Goal: Information Seeking & Learning: Learn about a topic

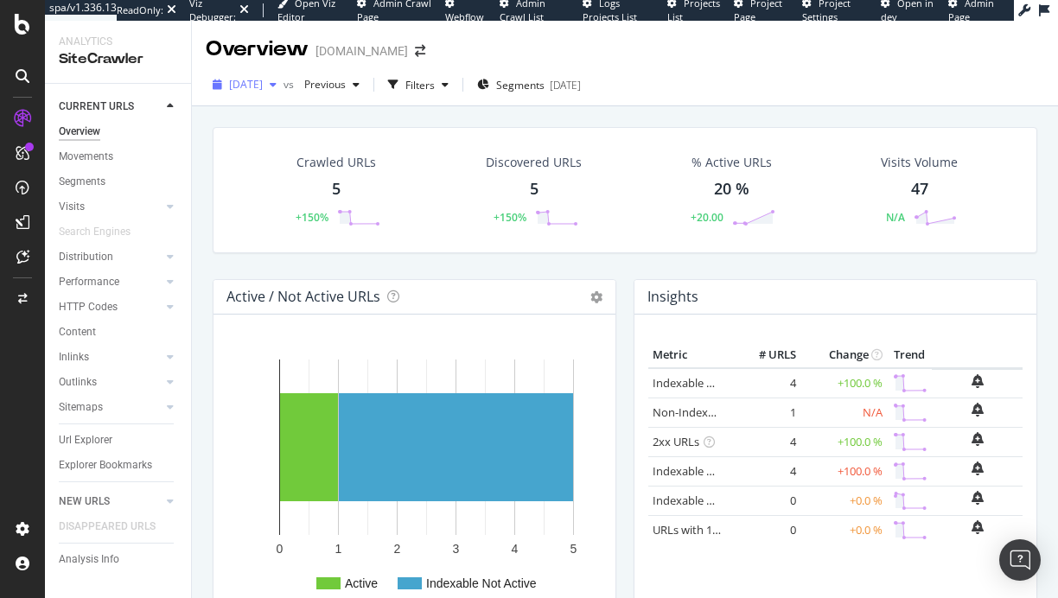
click at [277, 92] on div "2025 Aug. 22nd" at bounding box center [245, 85] width 78 height 26
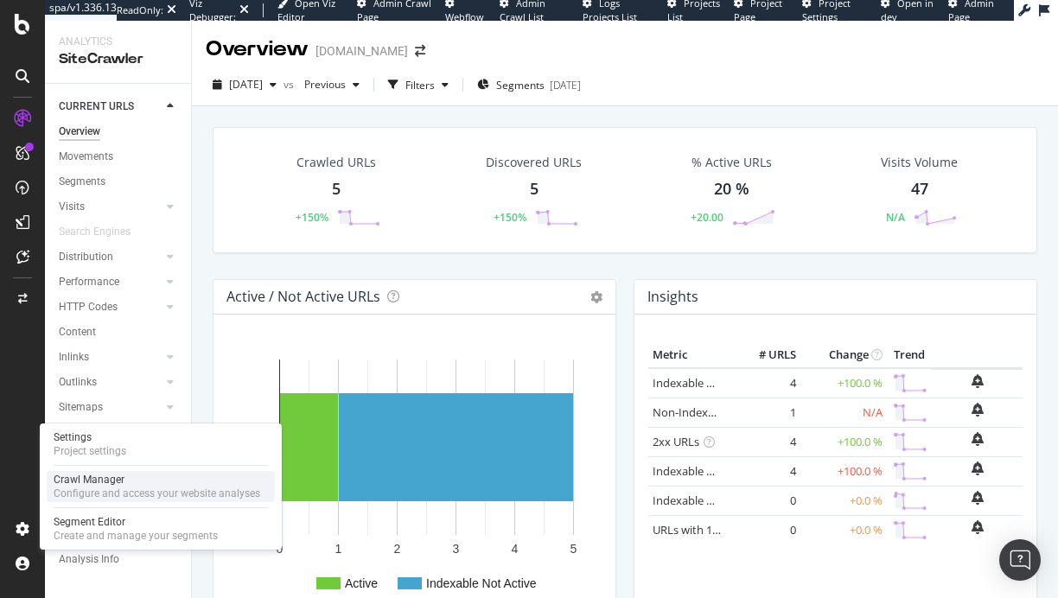
click at [144, 484] on div "Crawl Manager" at bounding box center [157, 480] width 207 height 14
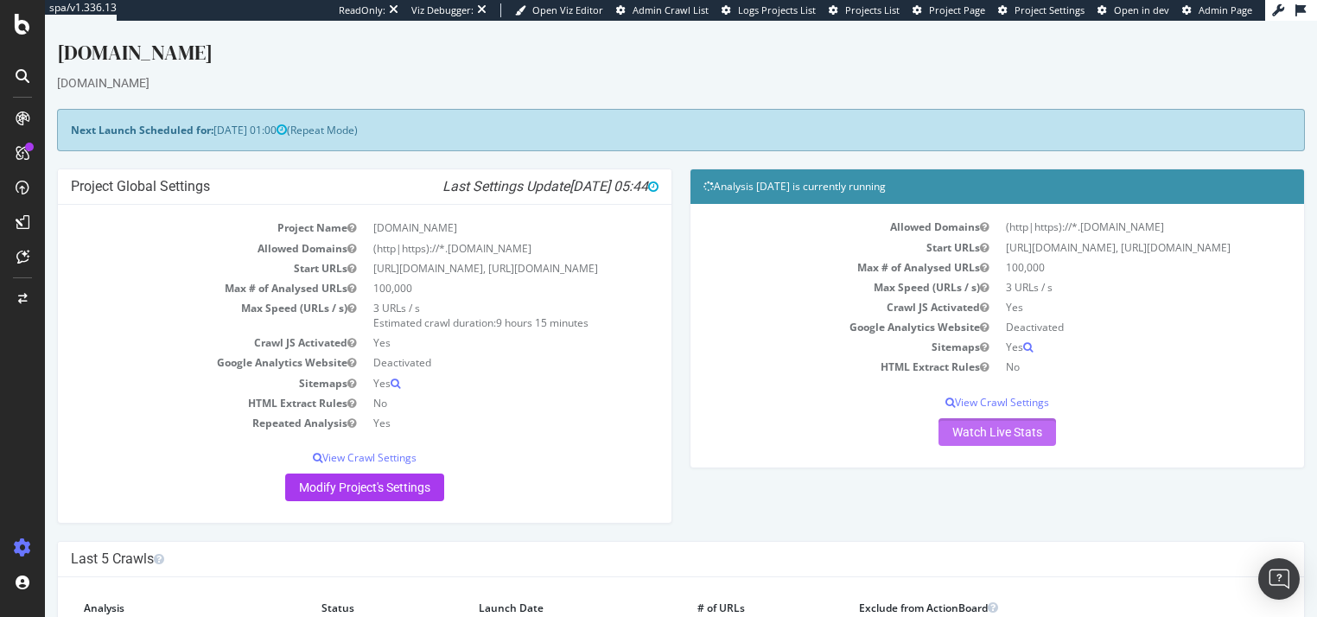
click at [986, 446] on link "Watch Live Stats" at bounding box center [998, 432] width 118 height 28
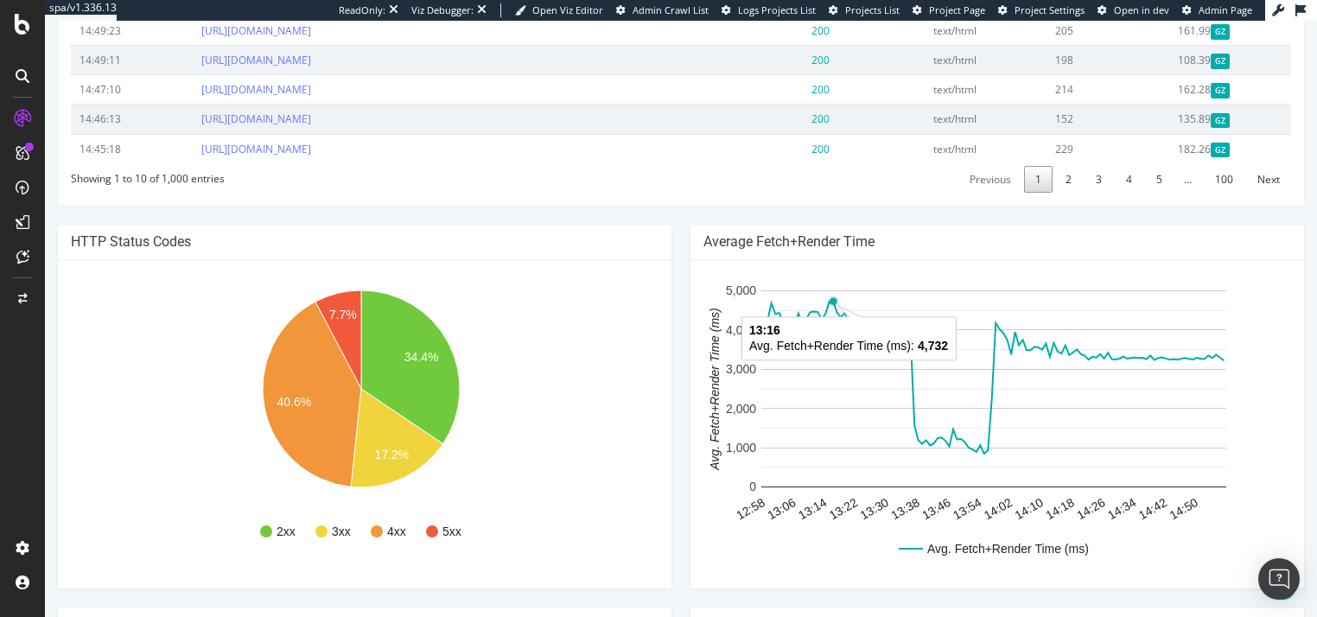
scroll to position [406, 0]
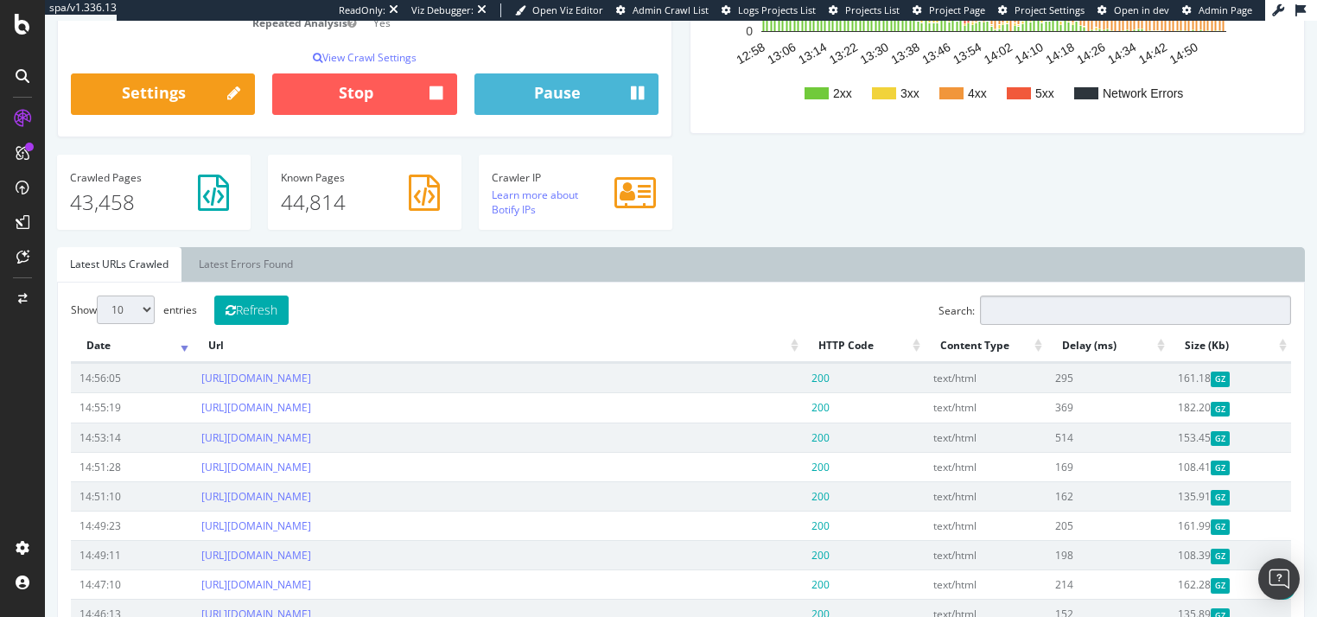
click at [1021, 324] on input "Search:" at bounding box center [1135, 310] width 311 height 29
drag, startPoint x: 985, startPoint y: 330, endPoint x: 860, endPoint y: 327, distance: 125.4
click at [863, 327] on div "Show 10 25 50 100 entries Refresh Search: www.thewhite Date Url HTTP Code Conte…" at bounding box center [681, 492] width 1221 height 392
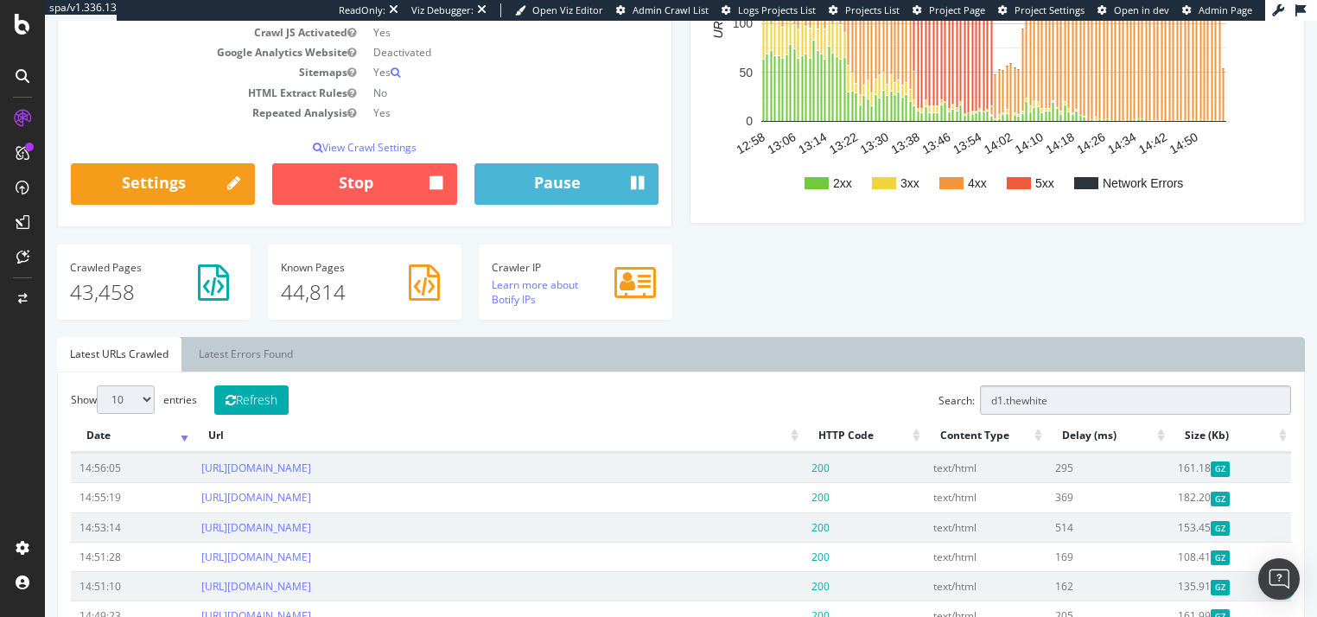
scroll to position [0, 0]
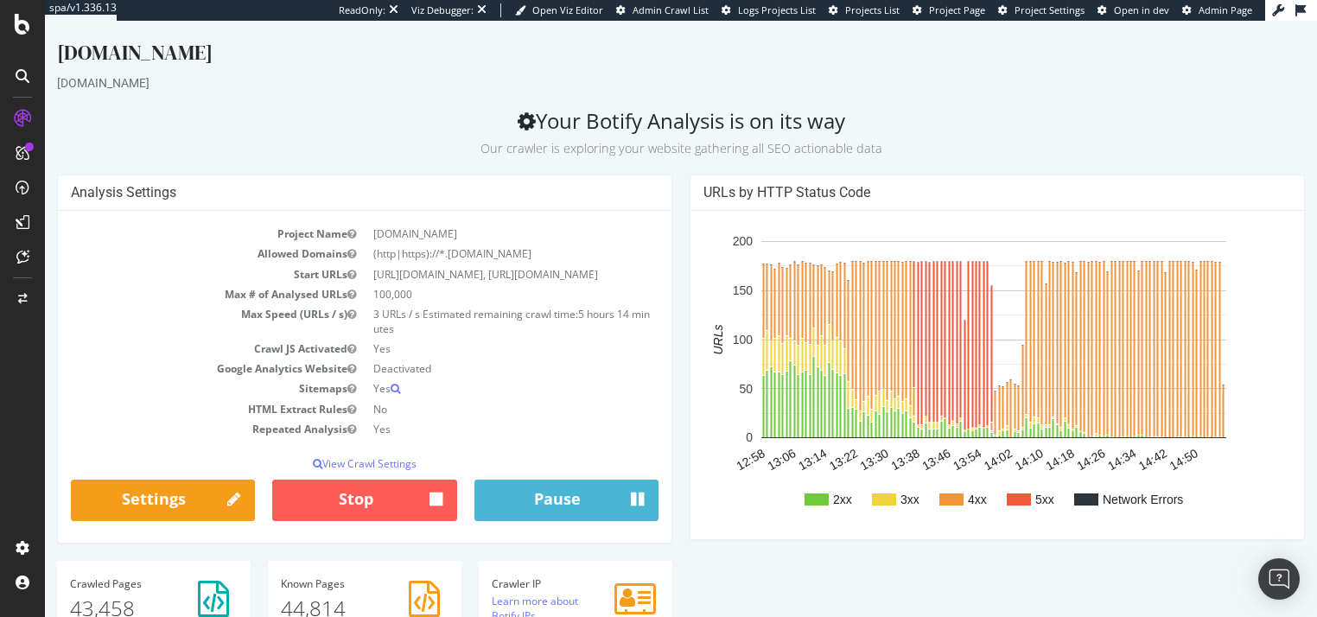
type input "d1.thewhite"
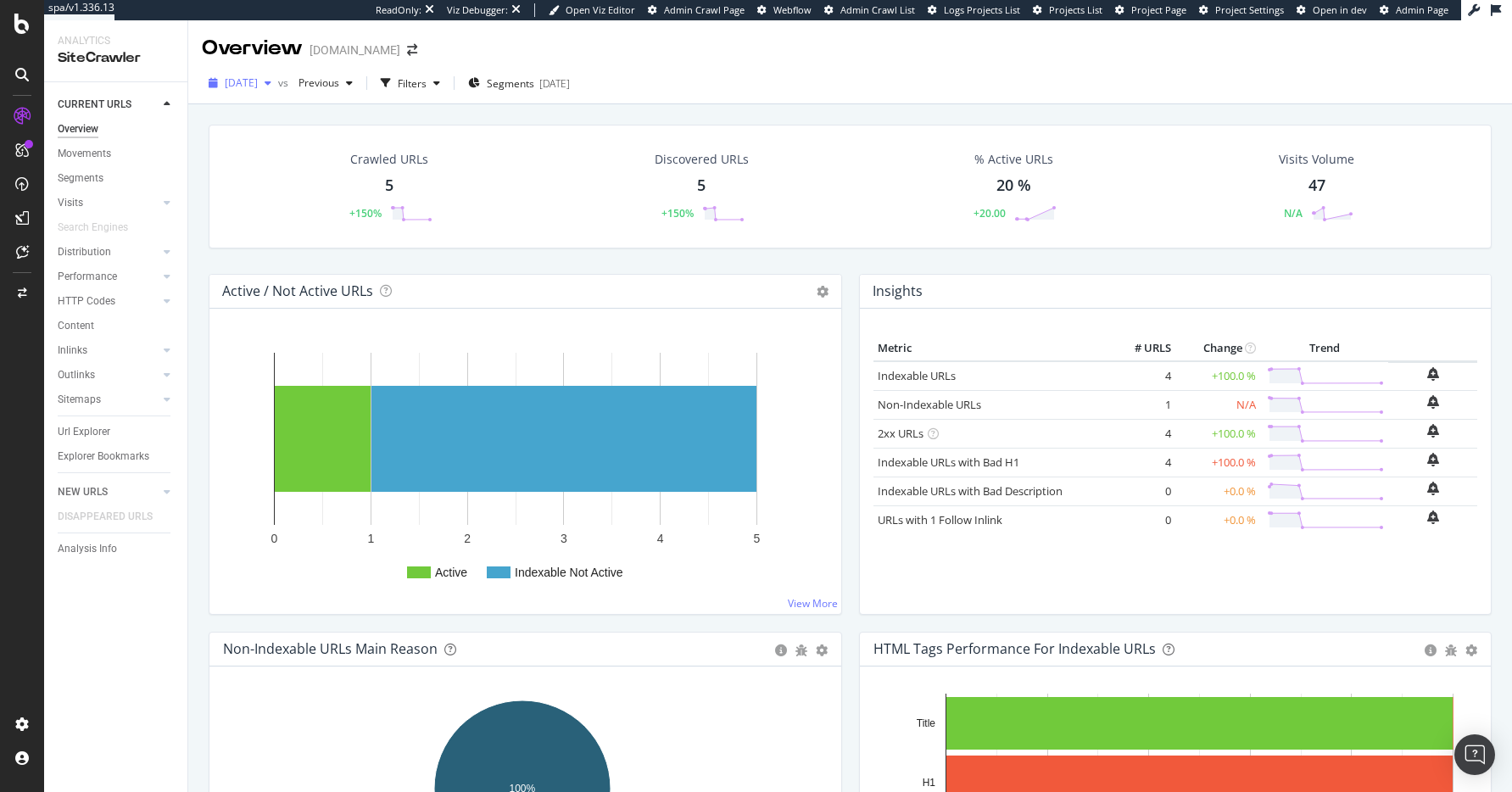
click at [258, 81] on span "[DATE]" at bounding box center [241, 82] width 33 height 15
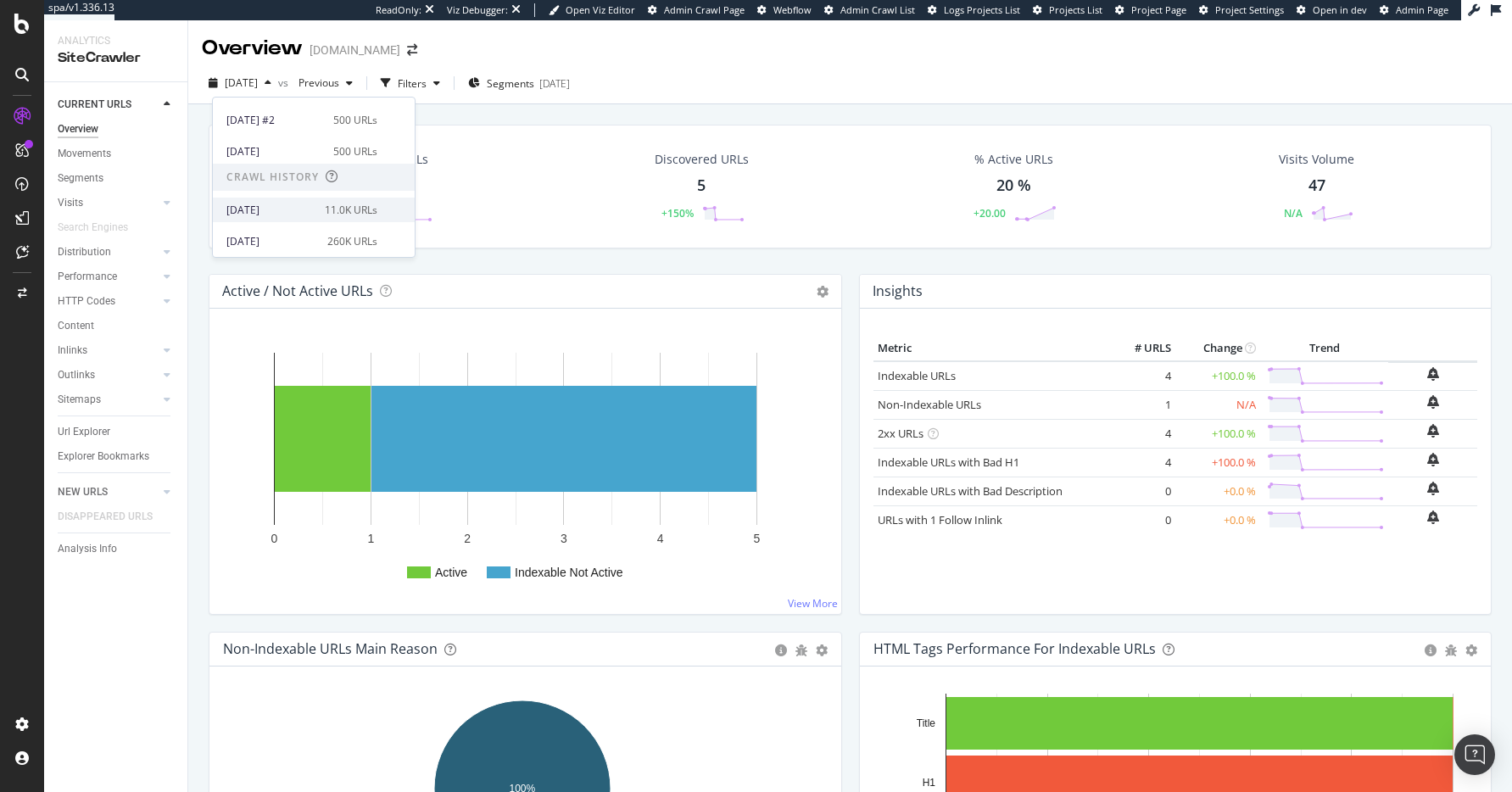
scroll to position [122, 0]
click at [337, 203] on div "11.0K URLs" at bounding box center [351, 207] width 53 height 16
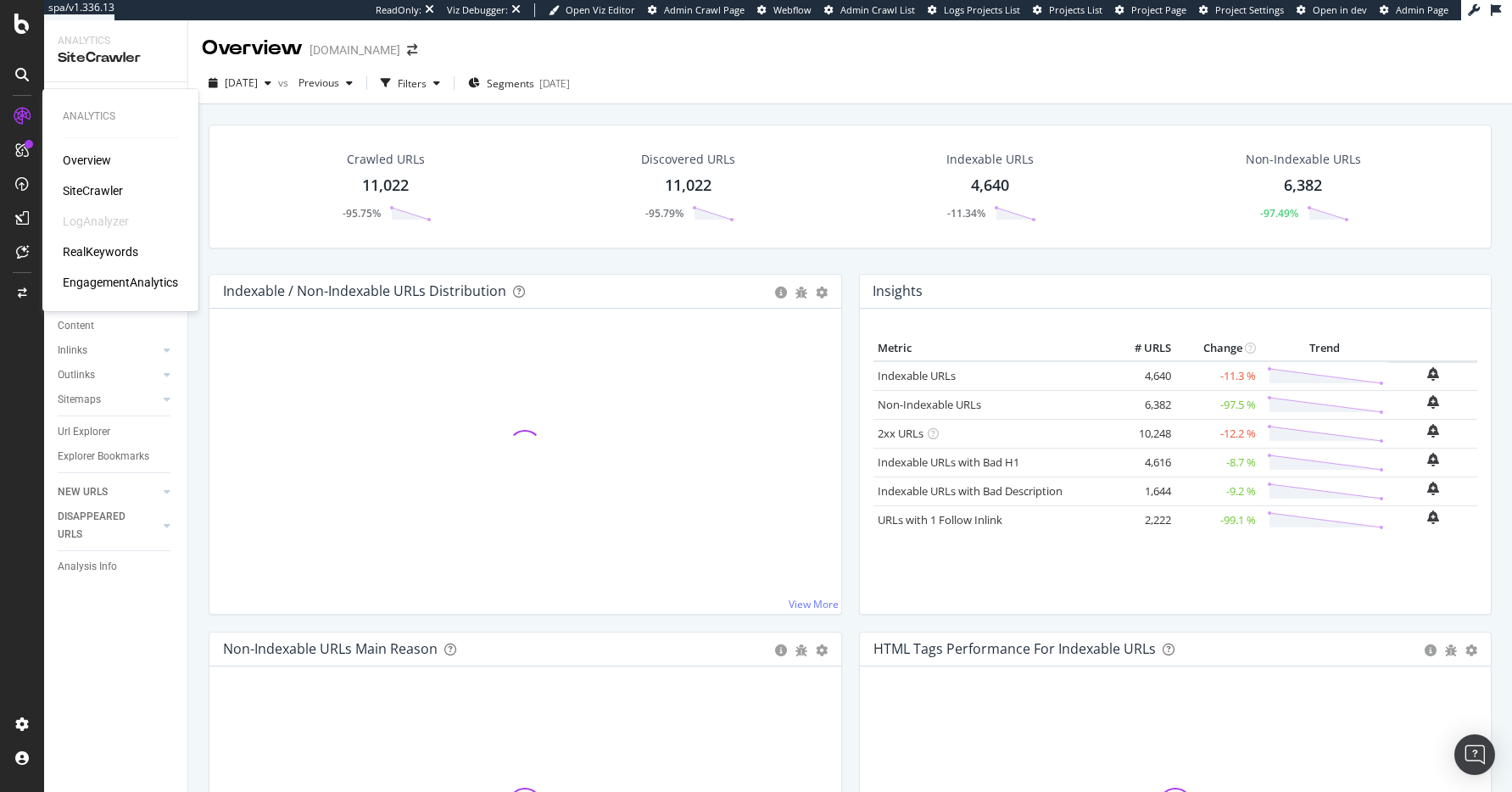
click at [102, 185] on div "SiteCrawler" at bounding box center [92, 190] width 60 height 17
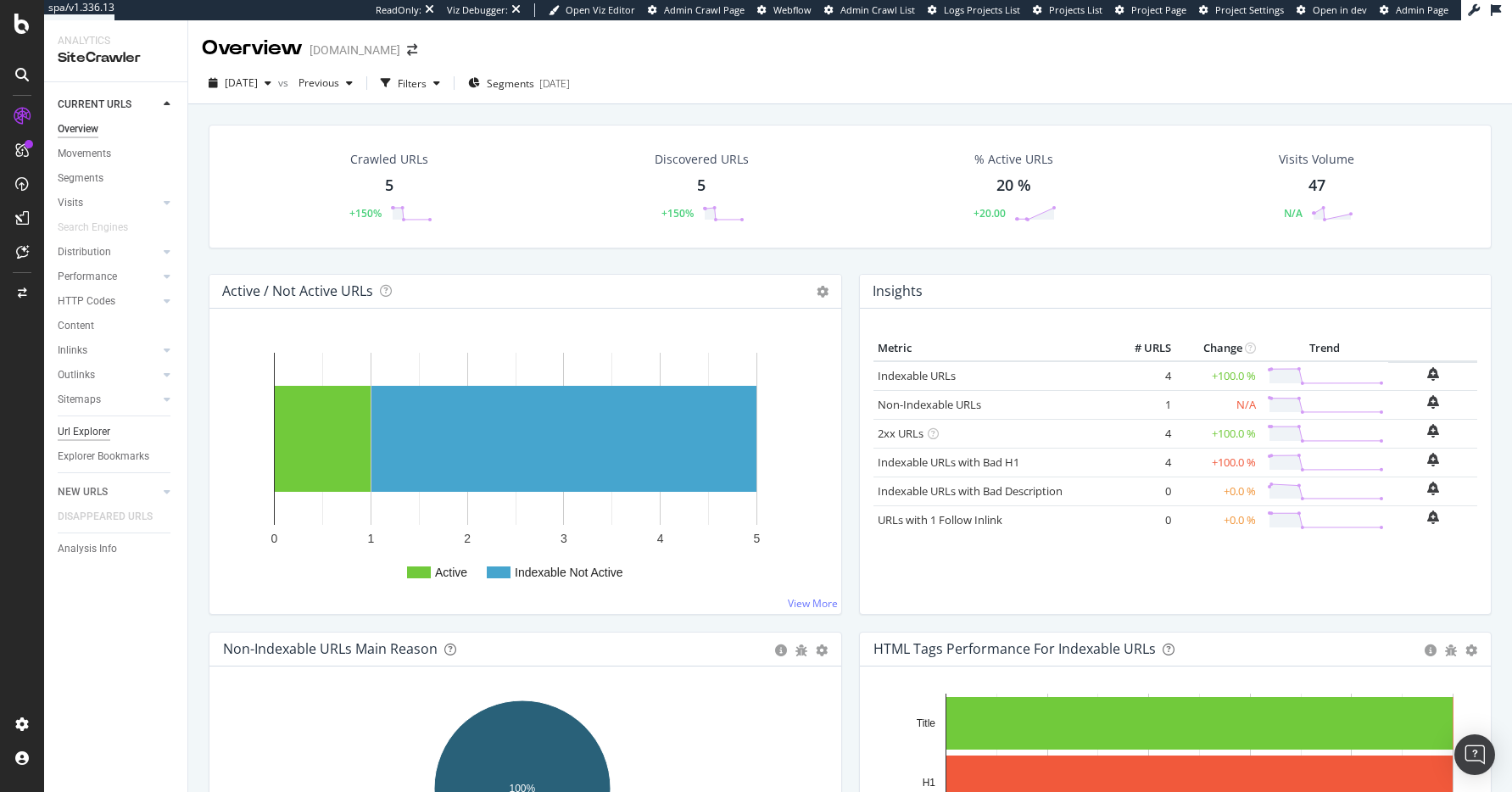
click at [103, 428] on div "Url Explorer" at bounding box center [84, 432] width 53 height 18
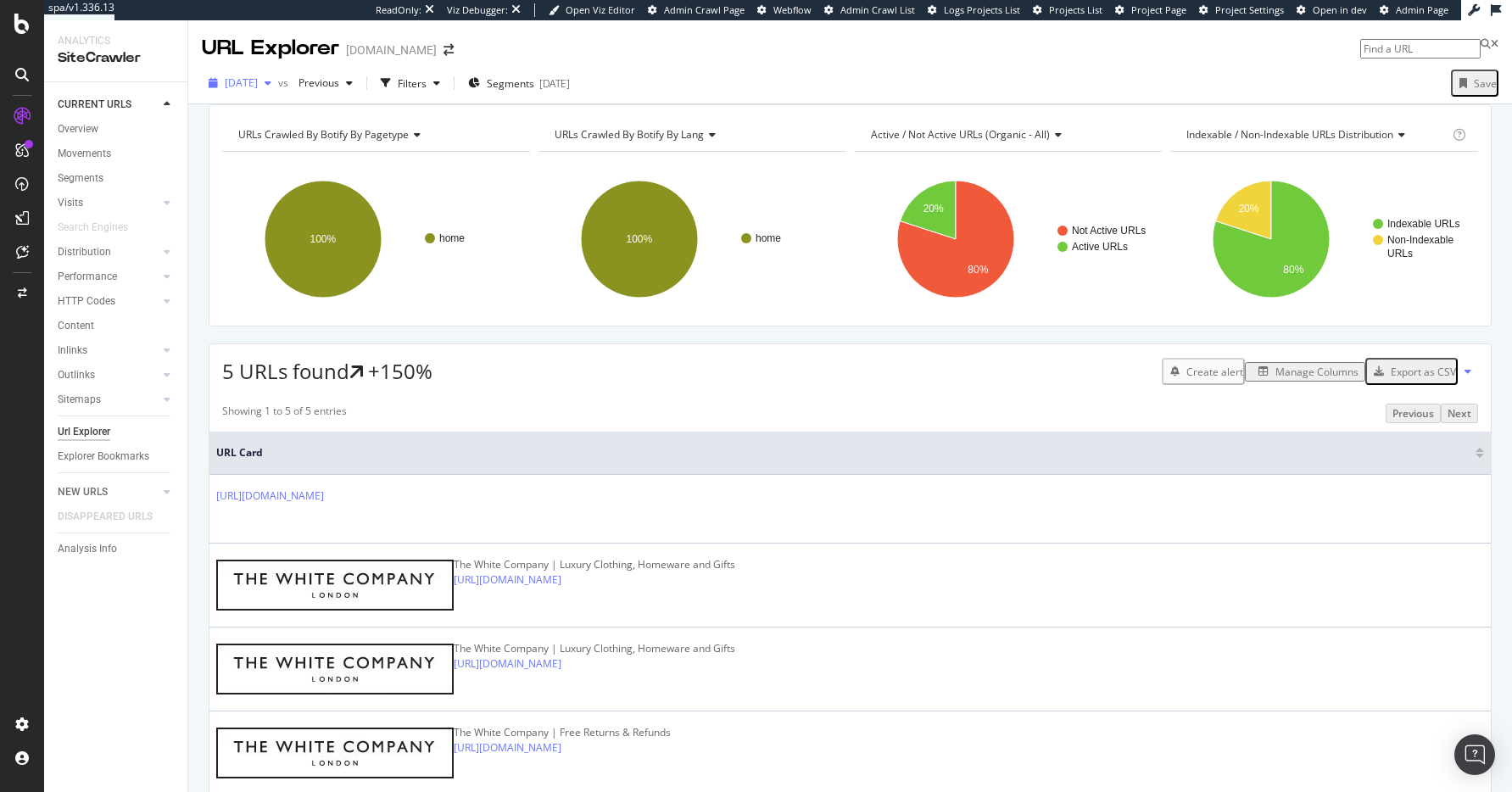
click at [258, 81] on span "[DATE]" at bounding box center [241, 82] width 33 height 15
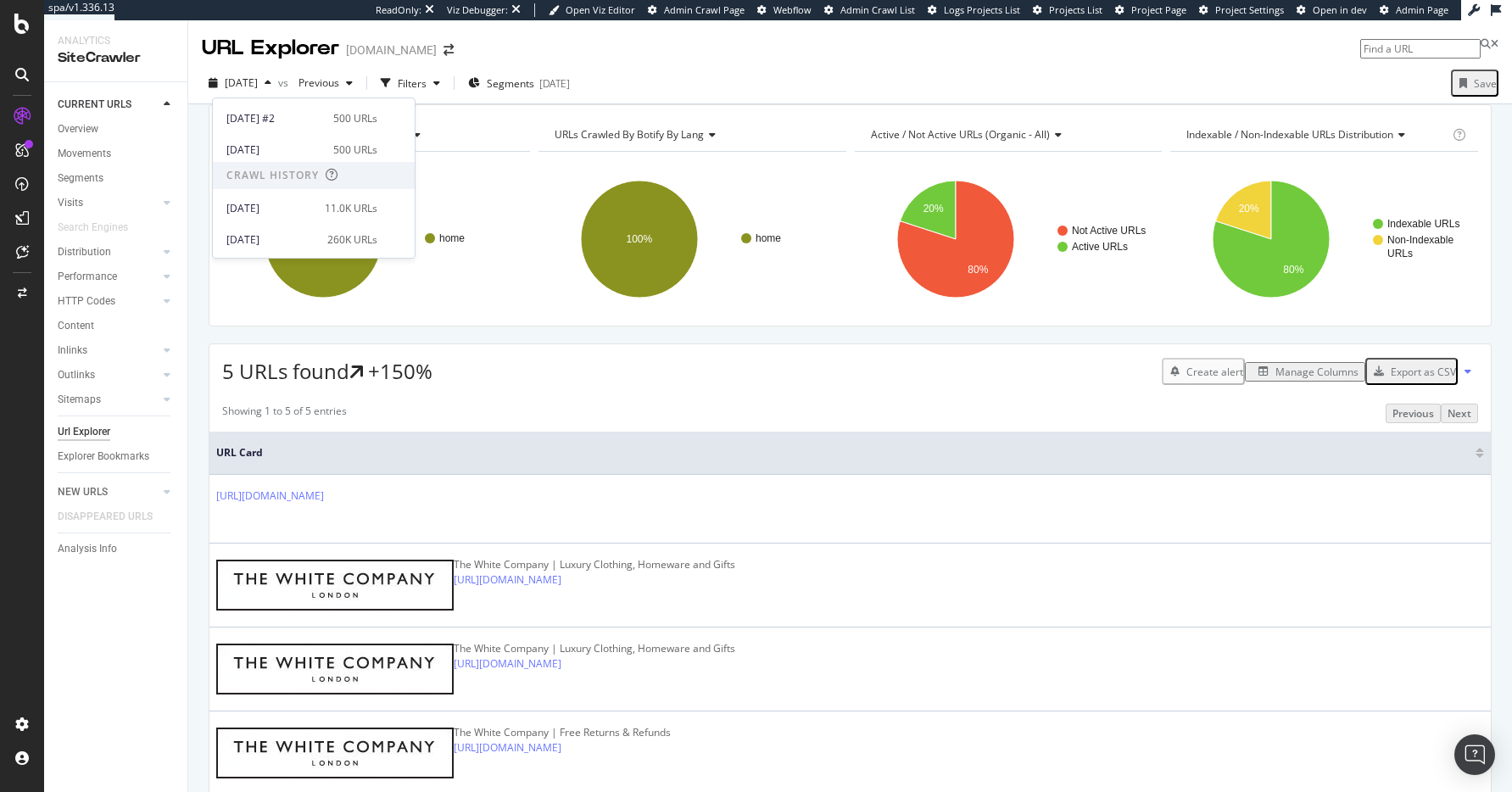
scroll to position [122, 0]
click at [333, 209] on div "11.0K URLs" at bounding box center [351, 208] width 53 height 16
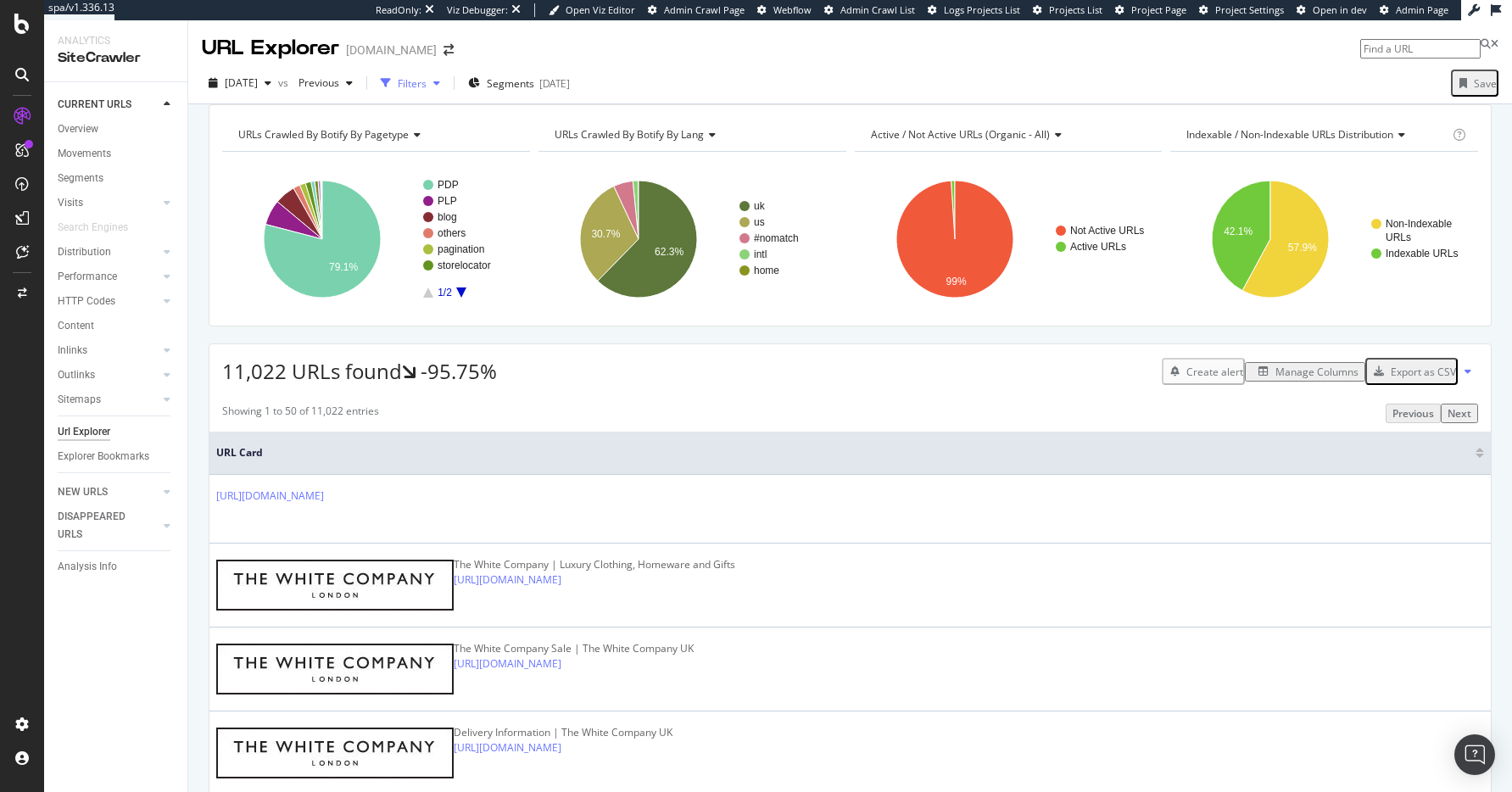
click at [427, 82] on div "Filters" at bounding box center [411, 83] width 28 height 15
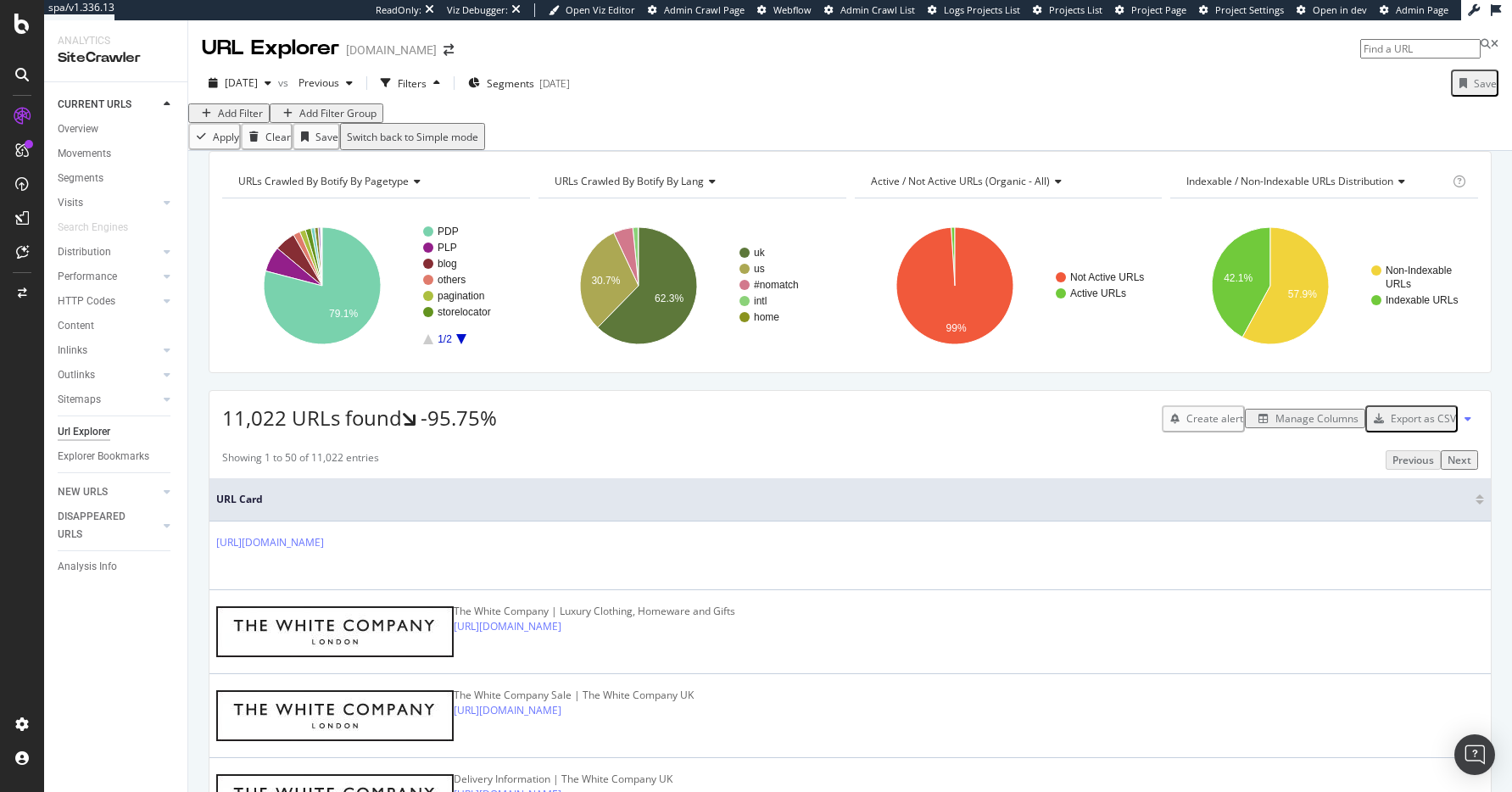
click at [255, 121] on div "Add Filter" at bounding box center [240, 113] width 45 height 15
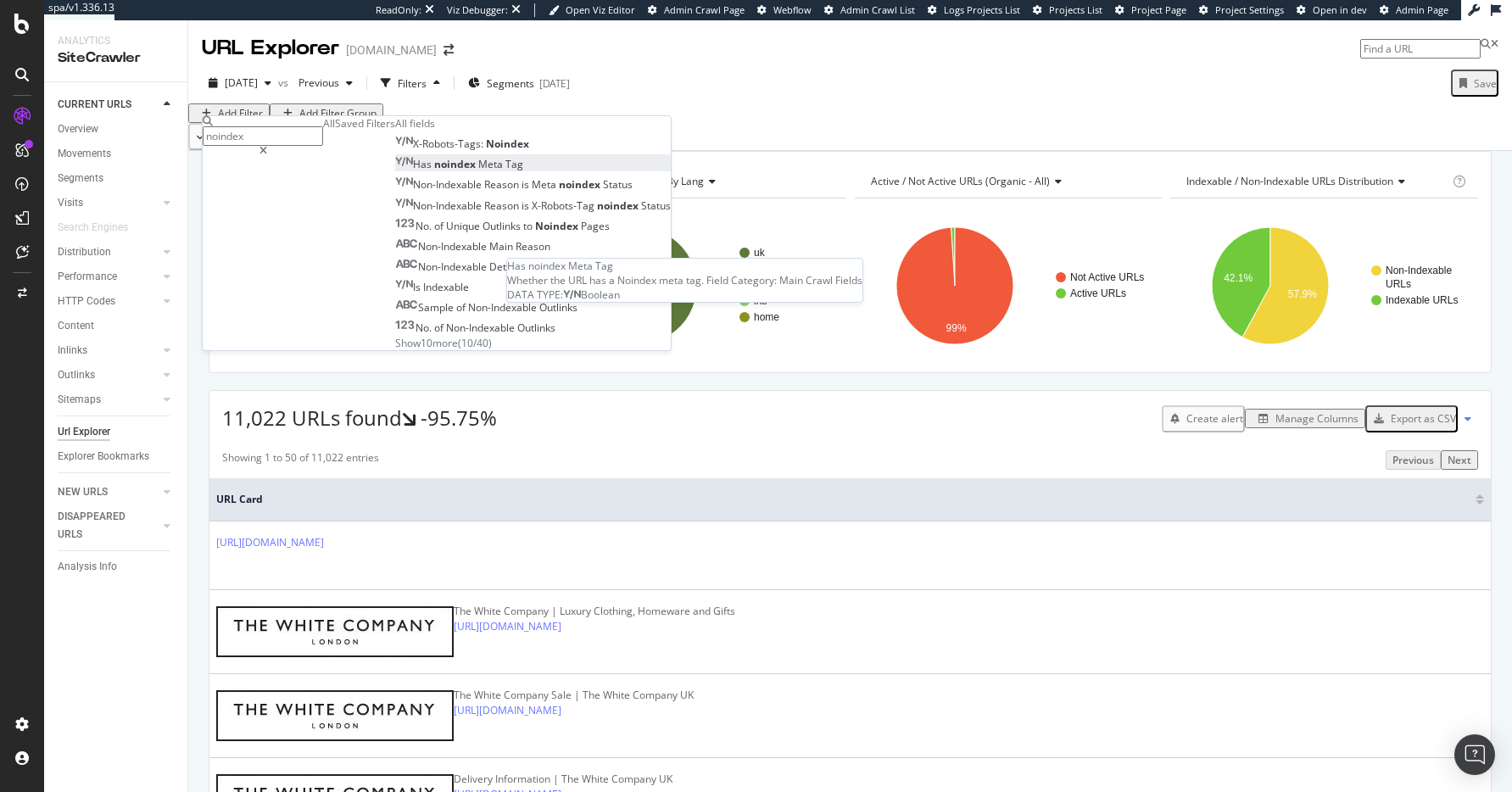
type input "noindex"
click at [395, 172] on div "Has noindex Meta Tag" at bounding box center [459, 164] width 129 height 15
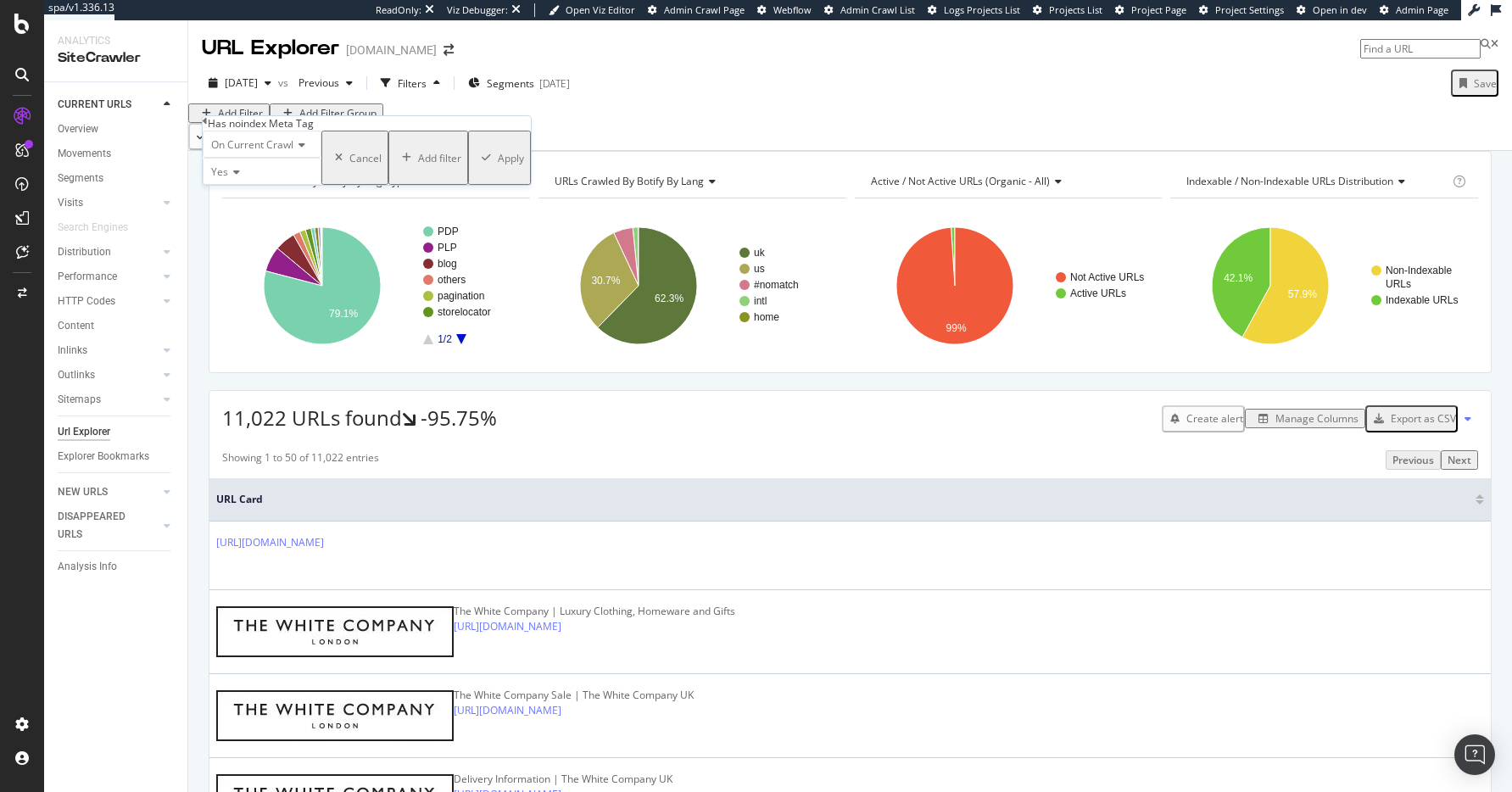
click at [497, 166] on div "Apply" at bounding box center [510, 158] width 26 height 15
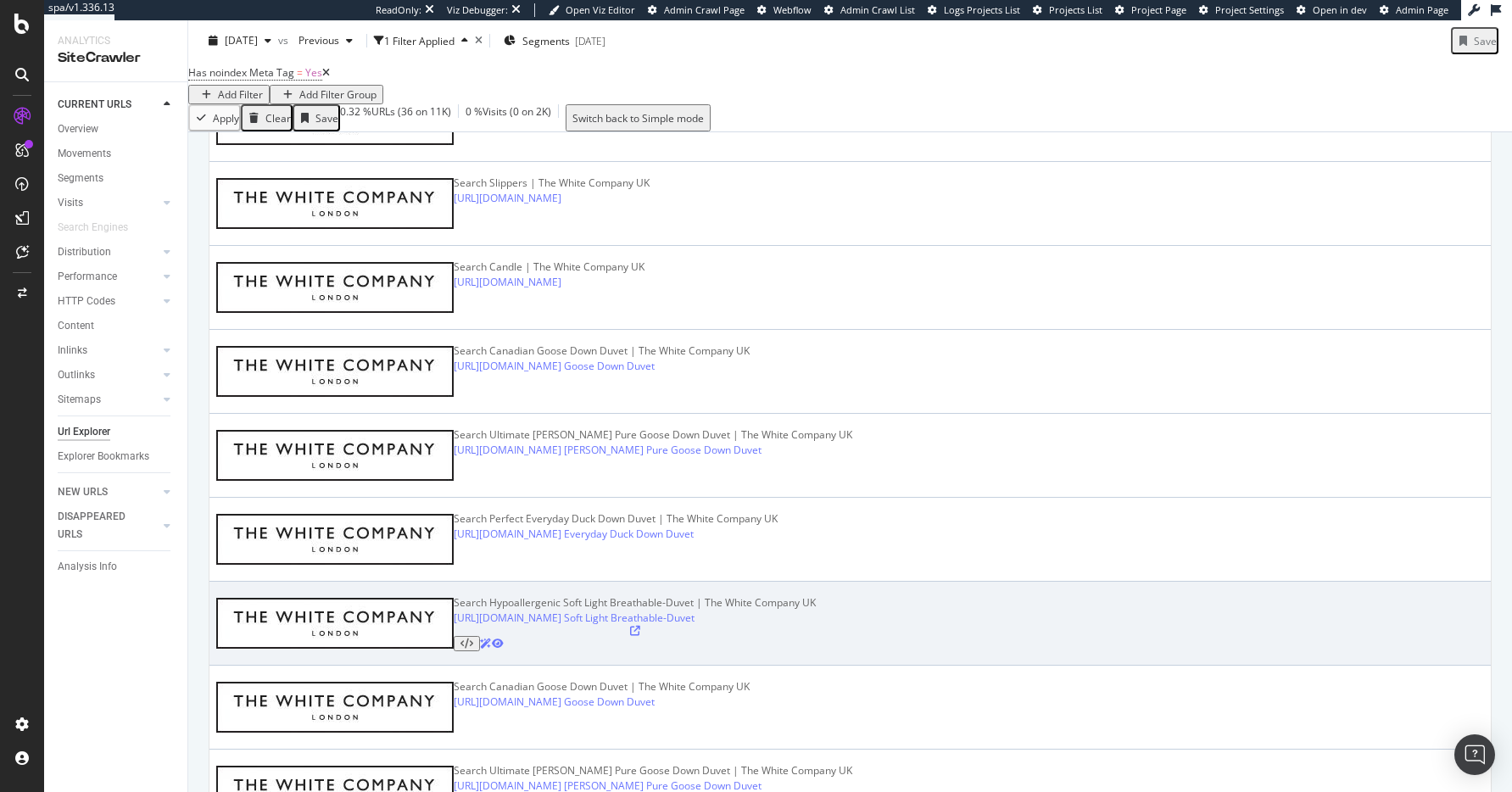
scroll to position [553, 0]
click at [641, 625] on icon at bounding box center [635, 630] width 10 height 10
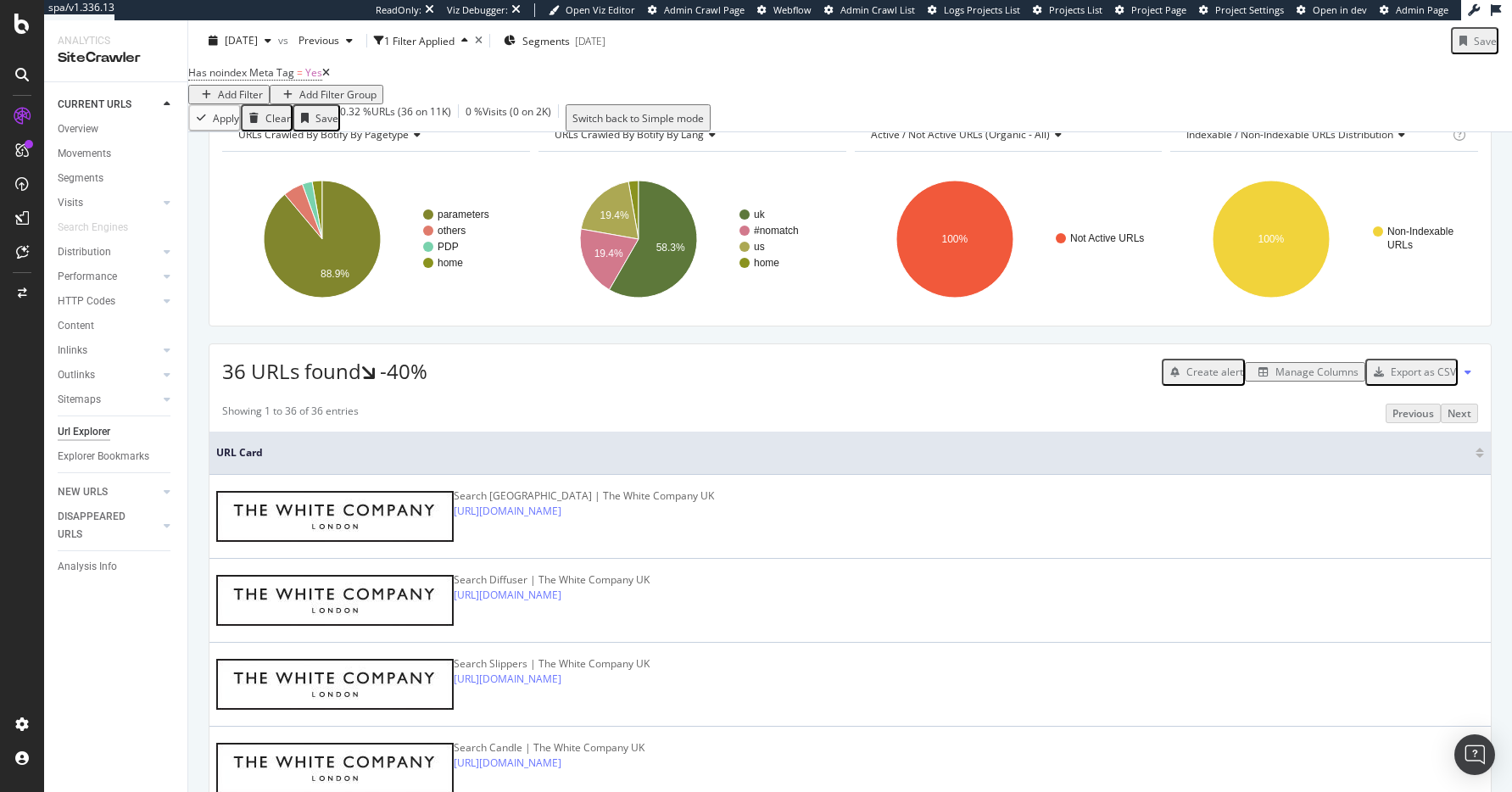
scroll to position [0, 0]
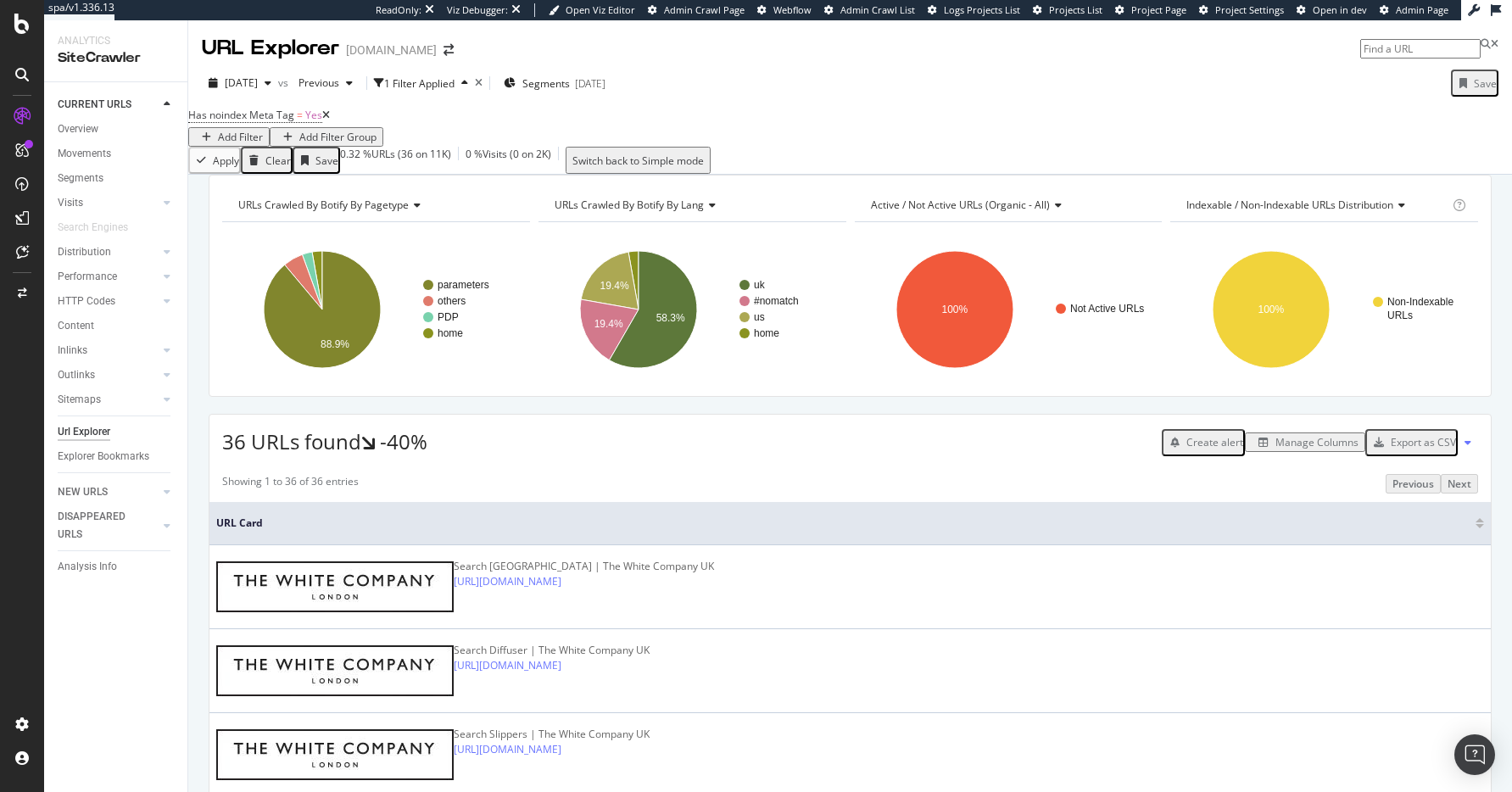
click at [1291, 449] on div "Manage Columns" at bounding box center [1317, 442] width 83 height 15
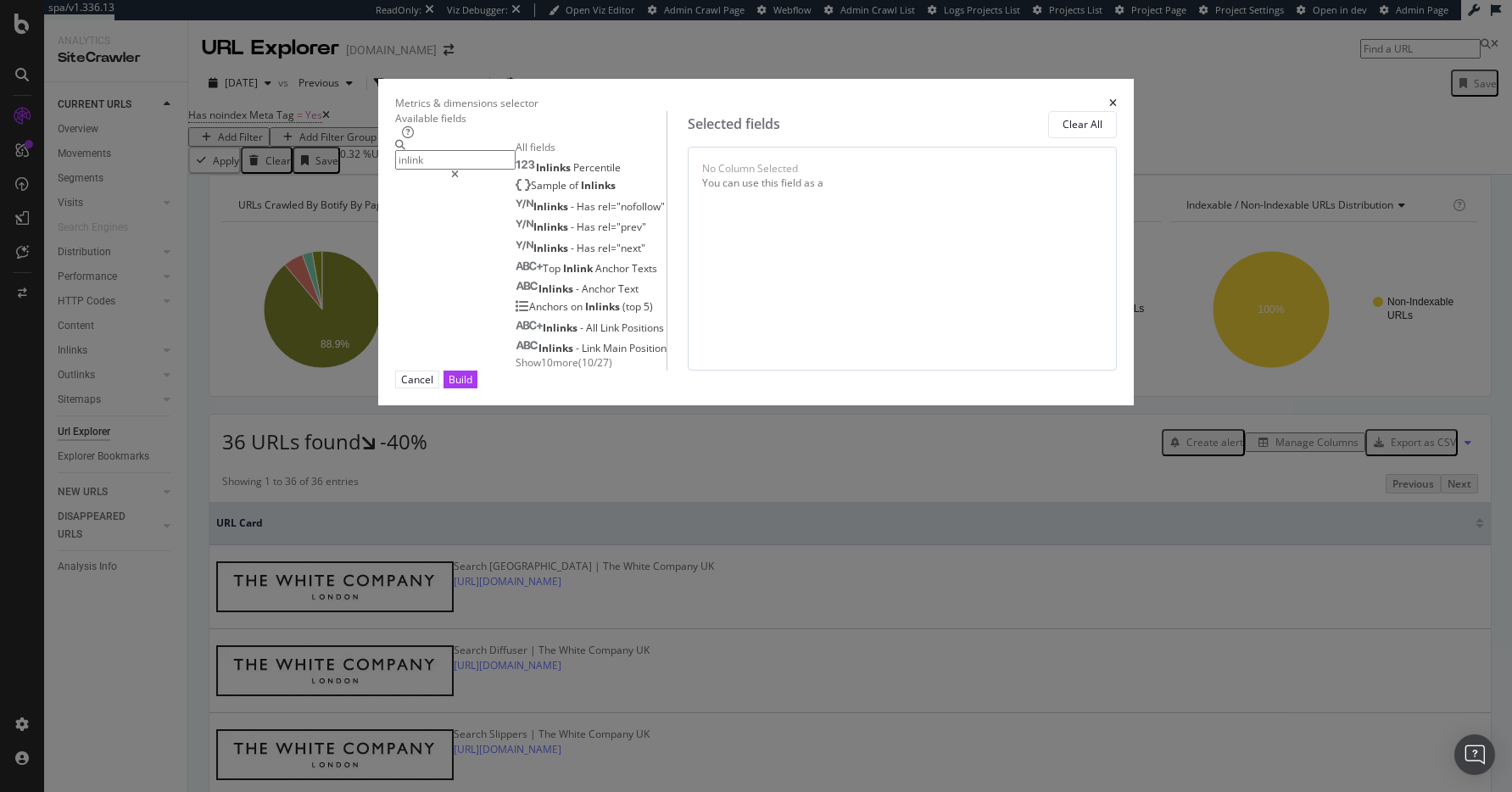
click at [503, 170] on input "inlink" at bounding box center [455, 160] width 121 height 20
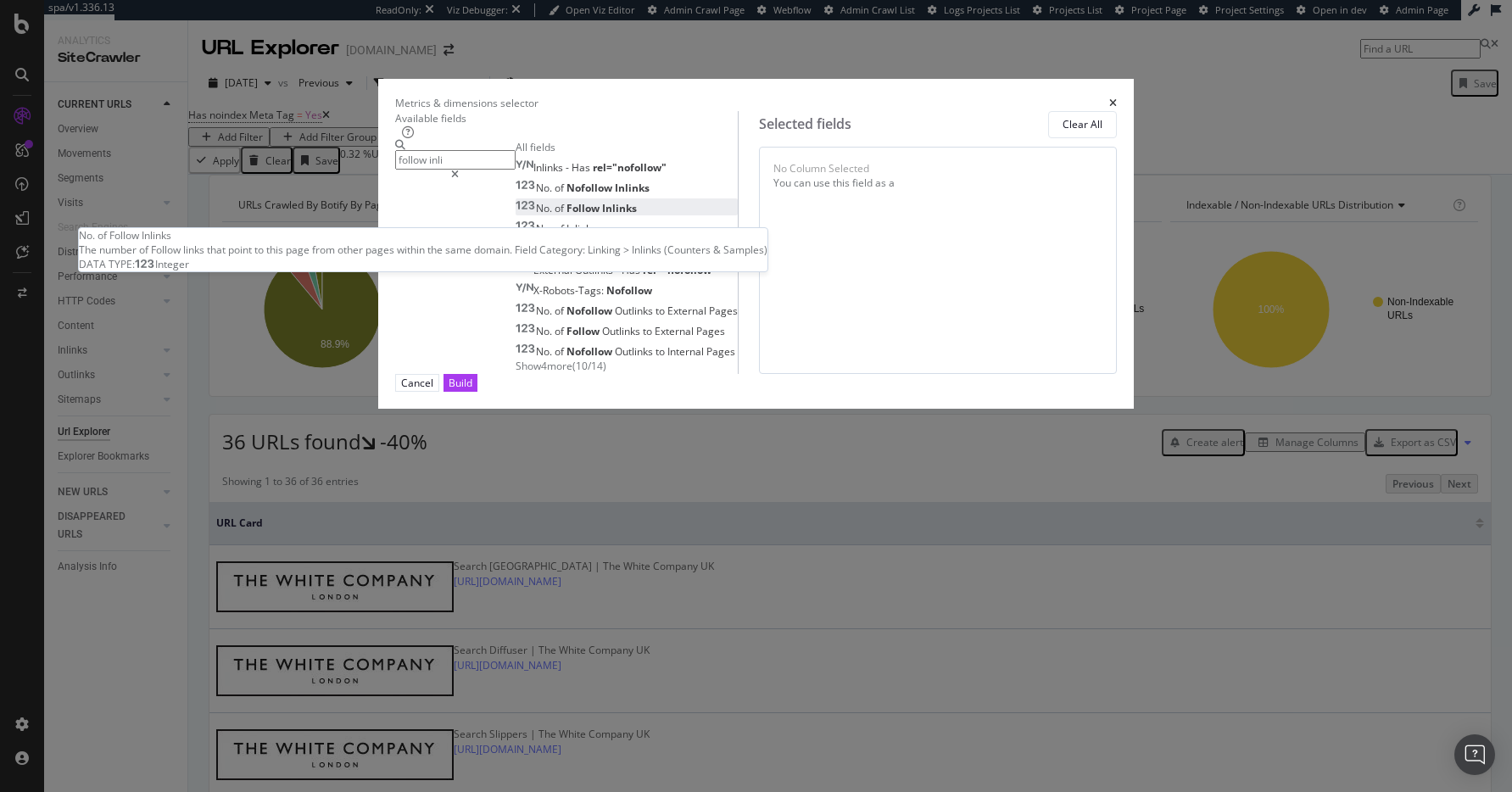
type input "follow inli"
click at [602, 216] on span "Inlinks" at bounding box center [619, 208] width 34 height 15
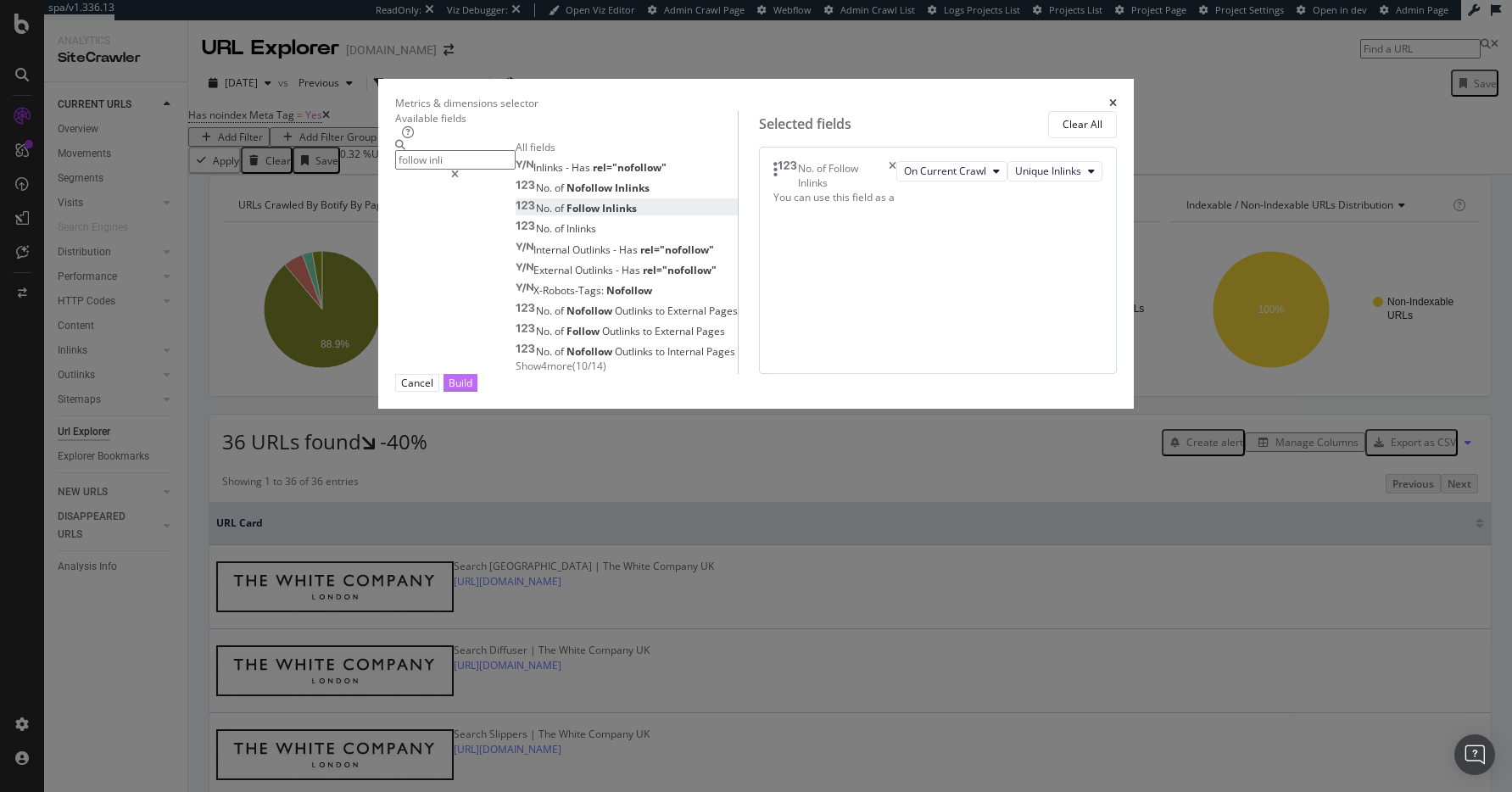
click at [472, 391] on div "Build" at bounding box center [460, 383] width 24 height 15
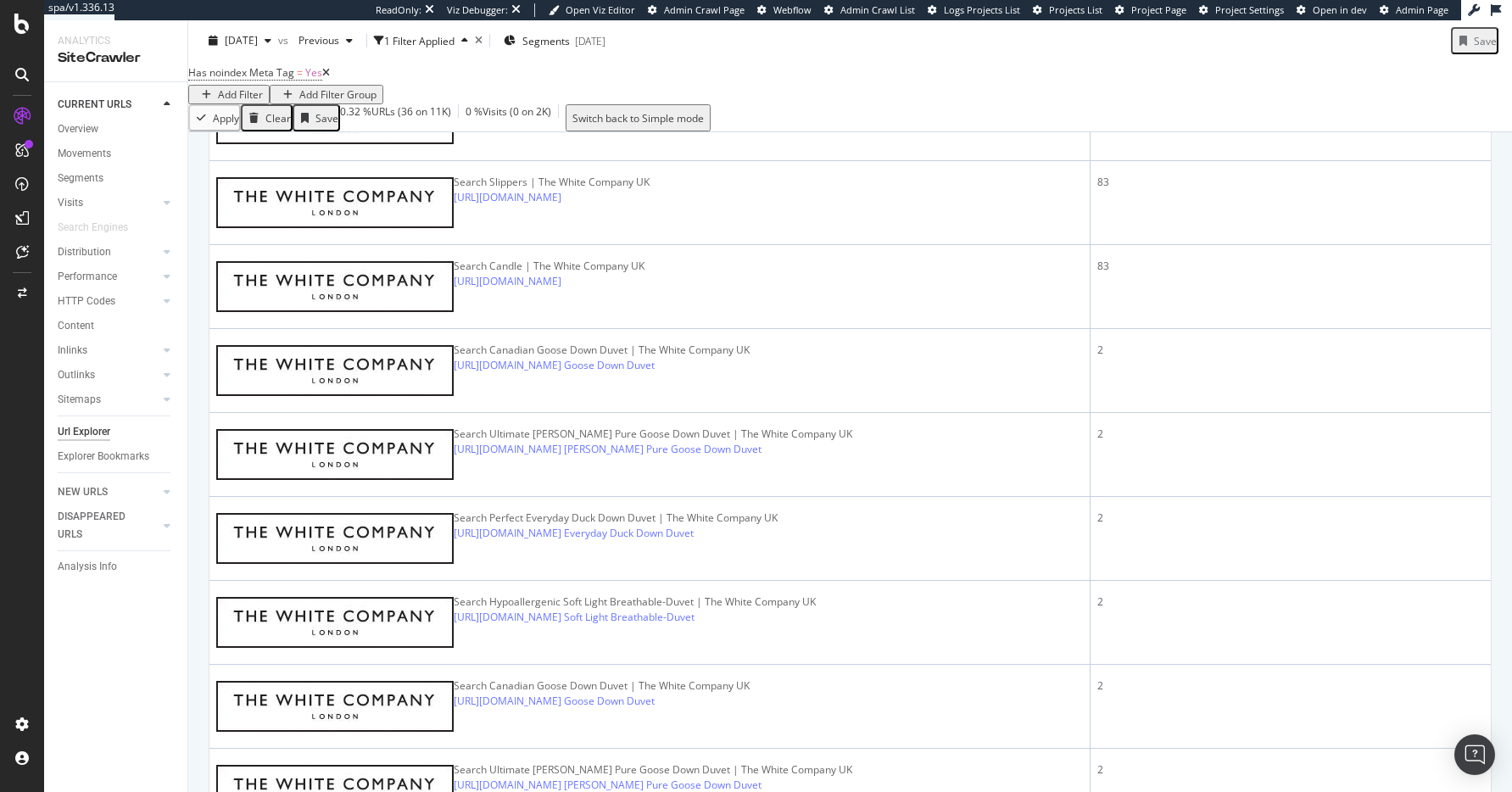
scroll to position [1155, 0]
